Goal: Task Accomplishment & Management: Use online tool/utility

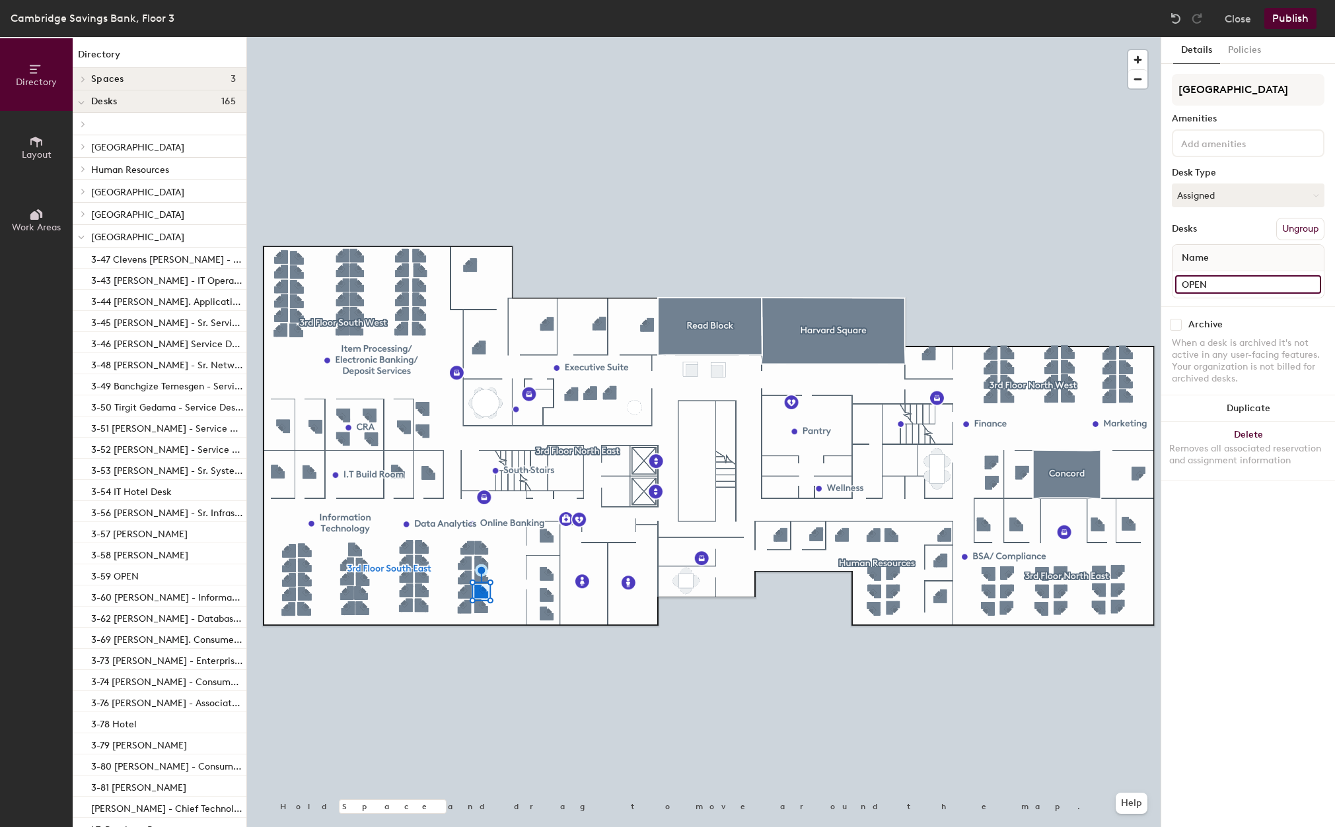
click at [1220, 275] on input "OPEN" at bounding box center [1248, 284] width 146 height 18
click at [1221, 284] on input "OPEN" at bounding box center [1248, 284] width 146 height 18
type input "3-75 [PERSON_NAME]"
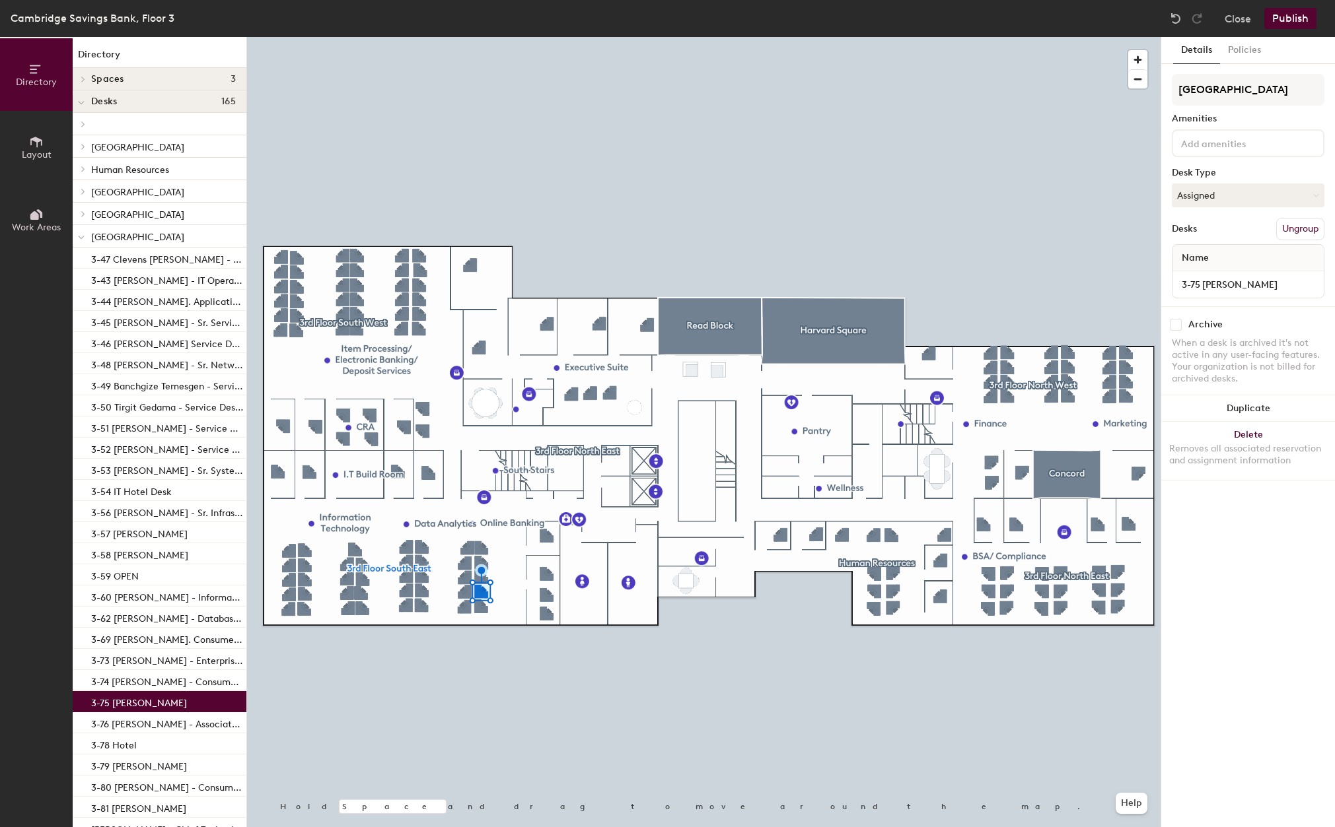
click at [1306, 15] on button "Publish" at bounding box center [1290, 18] width 52 height 21
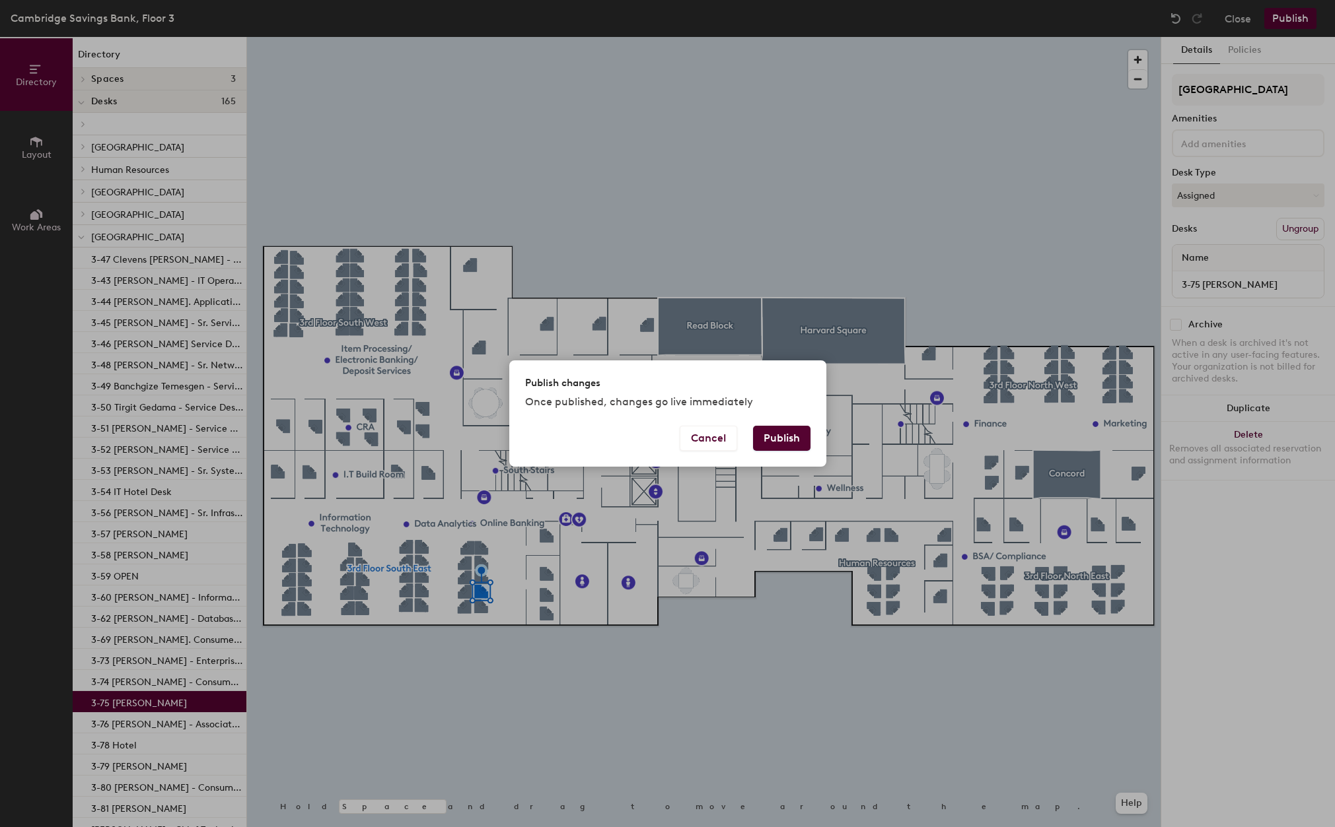
click at [771, 443] on button "Publish" at bounding box center [781, 438] width 57 height 25
